Goal: Task Accomplishment & Management: Manage account settings

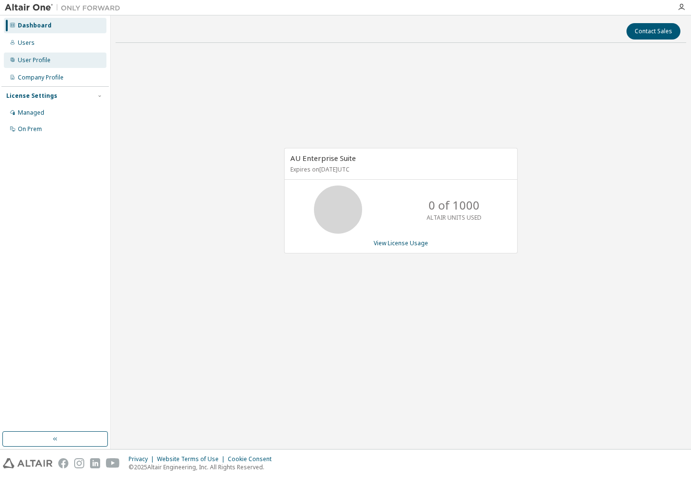
click at [48, 60] on div "User Profile" at bounding box center [34, 60] width 33 height 8
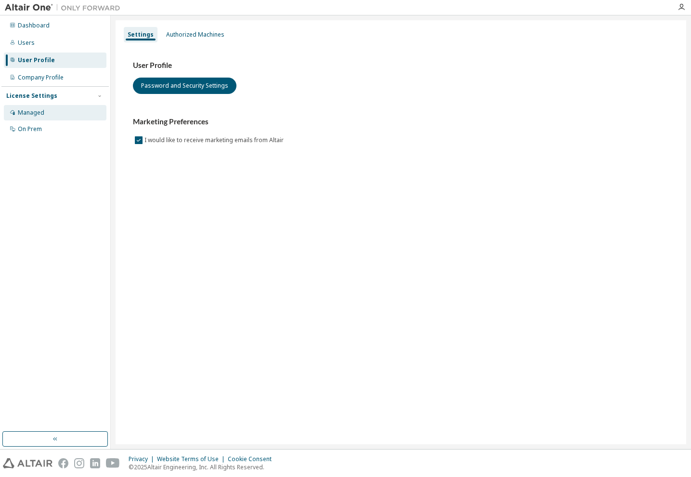
click at [32, 111] on div "Managed" at bounding box center [31, 113] width 26 height 8
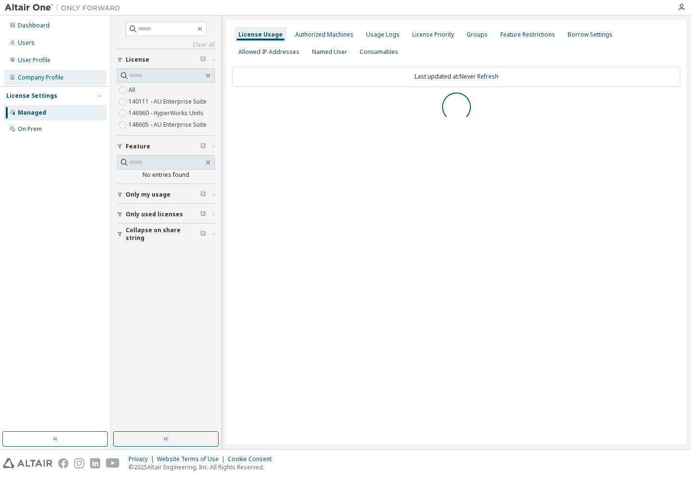
click at [39, 79] on div "Company Profile" at bounding box center [41, 78] width 46 height 8
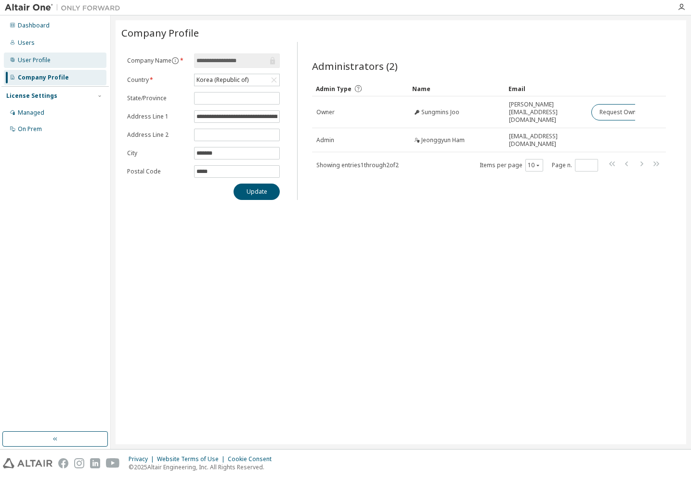
click at [39, 61] on div "User Profile" at bounding box center [34, 60] width 33 height 8
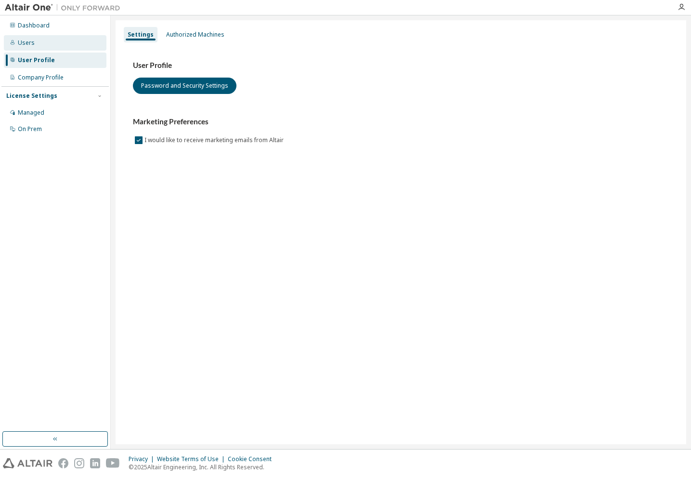
click at [36, 45] on div "Users" at bounding box center [55, 42] width 103 height 15
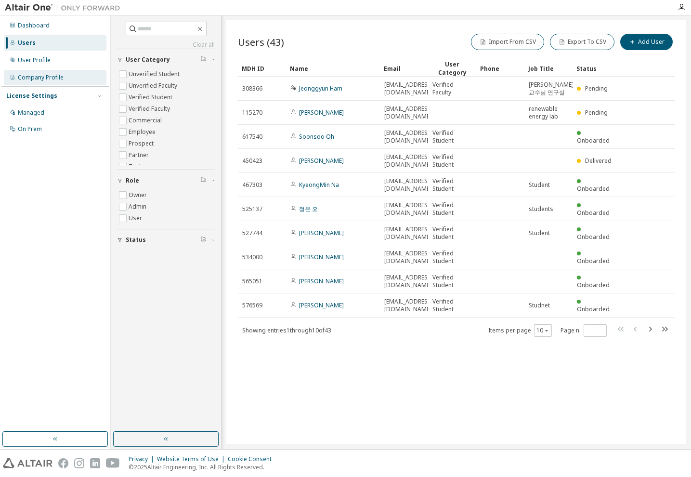
click at [39, 79] on div "Company Profile" at bounding box center [41, 78] width 46 height 8
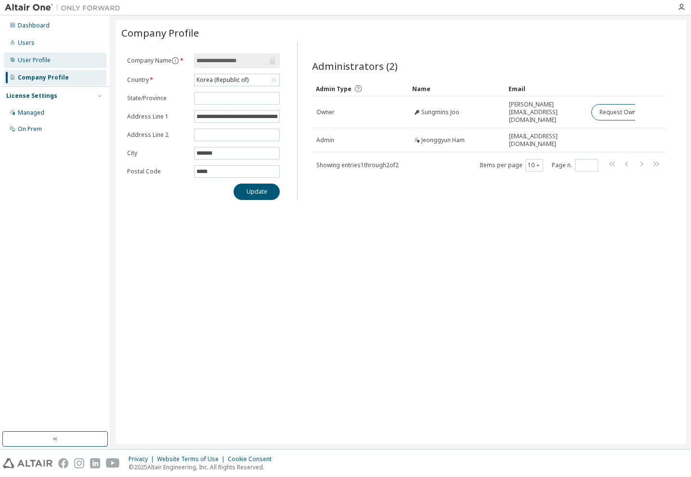
click at [33, 60] on div "User Profile" at bounding box center [34, 60] width 33 height 8
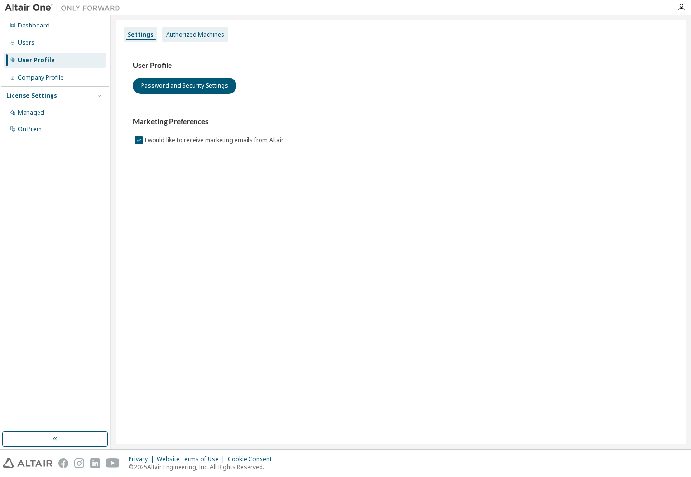
click at [184, 35] on div "Authorized Machines" at bounding box center [195, 35] width 58 height 8
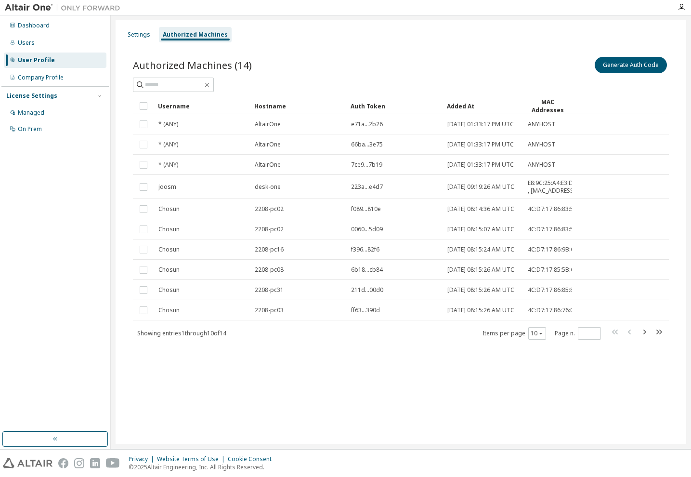
click at [282, 365] on div "Authorized Machines (14) Generate Auth Code Clear Load Save Save As Field Opera…" at bounding box center [400, 204] width 559 height 322
click at [277, 365] on div "Authorized Machines (14) Generate Auth Code Clear Load Save Save As Field Opera…" at bounding box center [400, 204] width 559 height 322
click at [283, 412] on div "Settings Authorized Machines Authorized Machines (14) Generate Auth Code Clear …" at bounding box center [401, 232] width 571 height 424
click at [271, 417] on div "Settings Authorized Machines Authorized Machines (14) Generate Auth Code Clear …" at bounding box center [401, 232] width 571 height 424
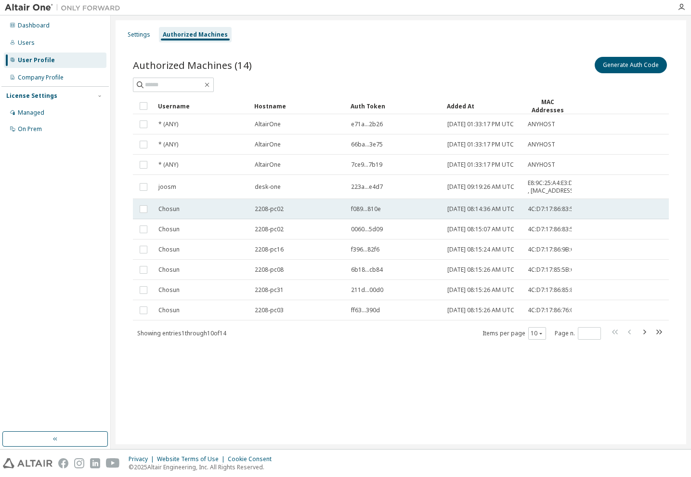
click at [170, 213] on span "Chosun" at bounding box center [168, 209] width 21 height 8
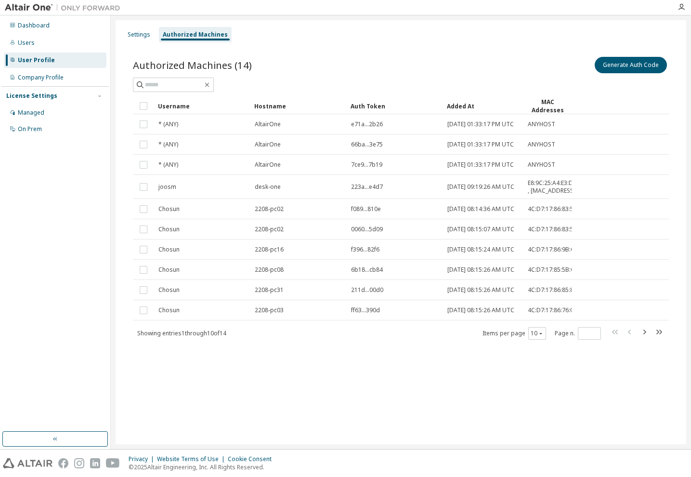
click at [234, 412] on div "Settings Authorized Machines Authorized Machines (14) Generate Auth Code Clear …" at bounding box center [401, 232] width 571 height 424
click at [644, 334] on icon "button" at bounding box center [644, 331] width 3 height 5
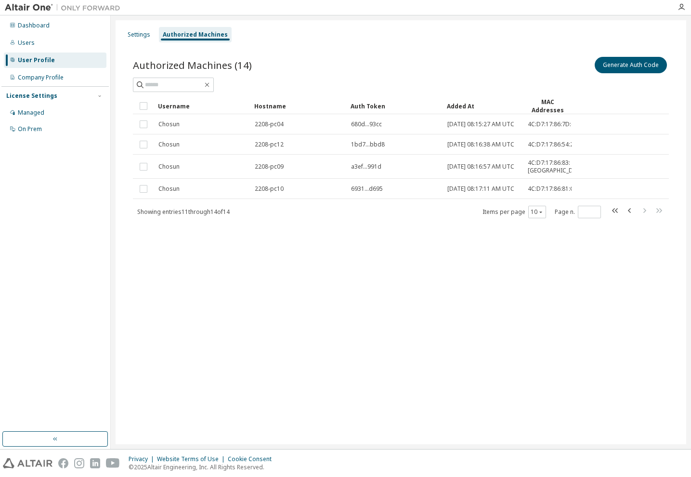
click at [491, 346] on div "Settings Authorized Machines Authorized Machines (14) Generate Auth Code Clear …" at bounding box center [401, 232] width 571 height 424
click at [628, 216] on icon "button" at bounding box center [630, 211] width 12 height 12
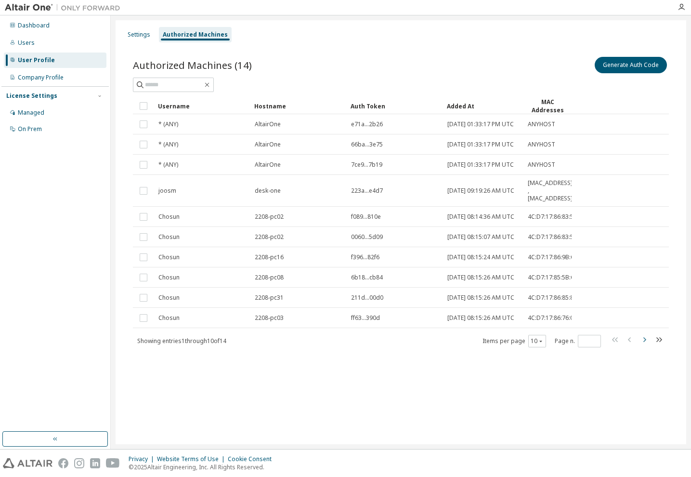
click at [642, 345] on icon "button" at bounding box center [645, 340] width 12 height 12
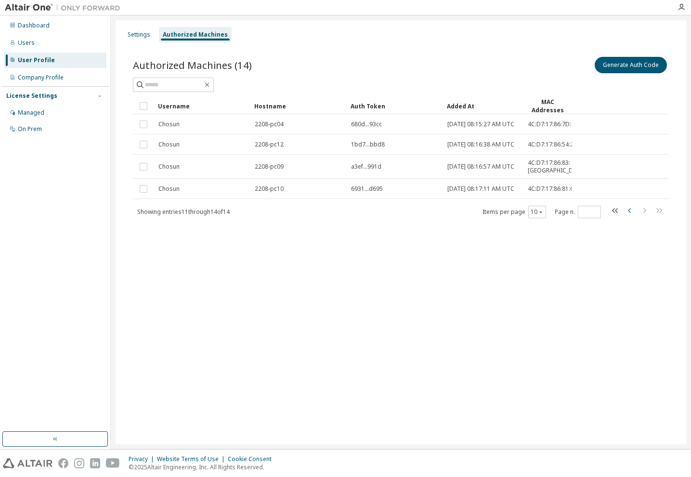
click at [626, 216] on icon "button" at bounding box center [630, 211] width 12 height 12
type input "*"
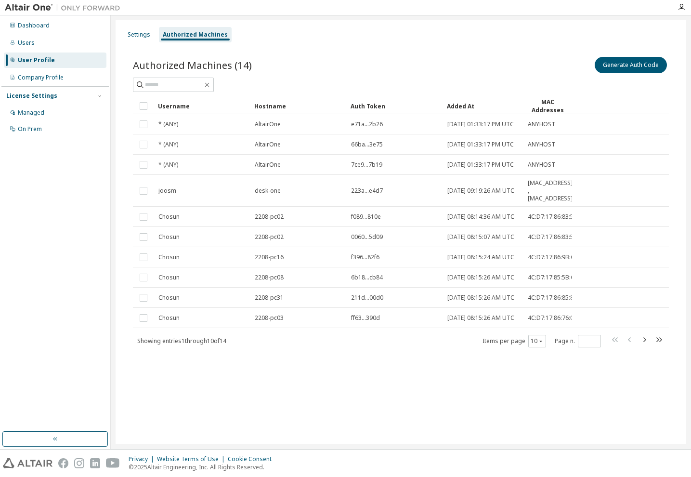
click at [235, 373] on div "Authorized Machines (14) Generate Auth Code Clear Load Save Save As Field Opera…" at bounding box center [400, 207] width 559 height 329
